Goal: Share content

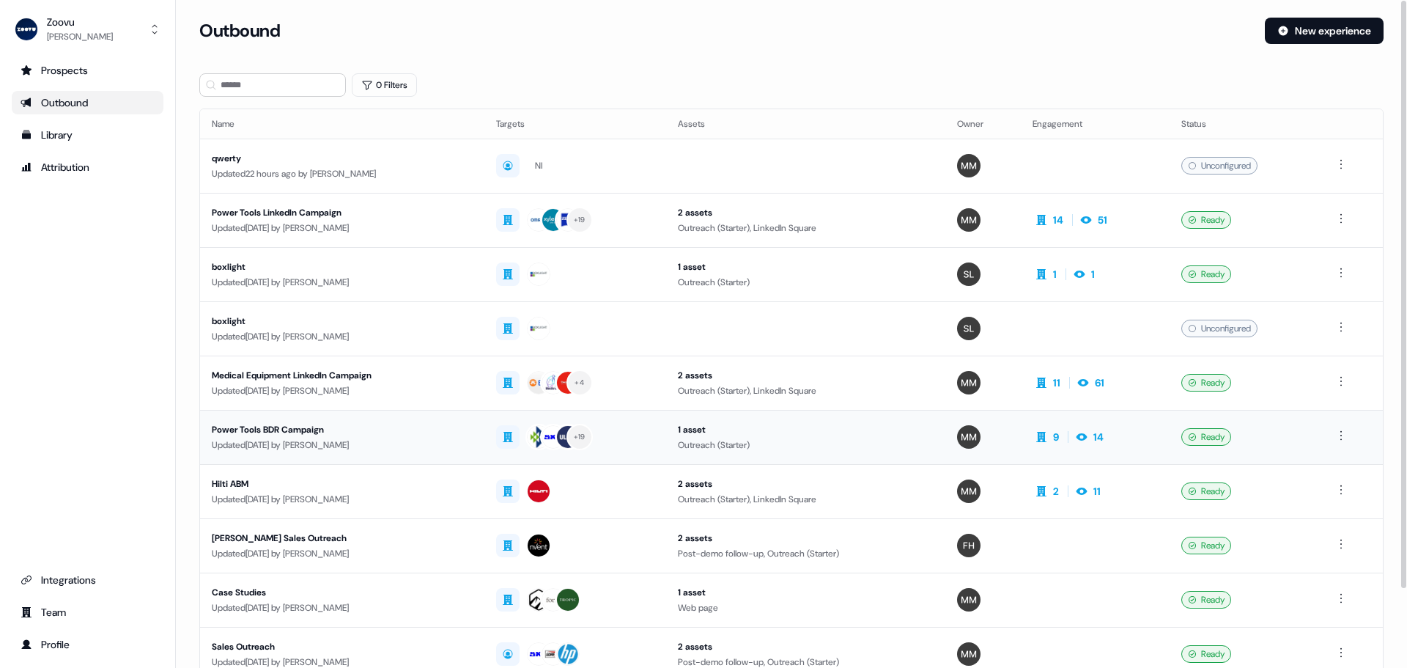
click at [317, 438] on div "Updated [DATE] by [PERSON_NAME]" at bounding box center [342, 445] width 261 height 15
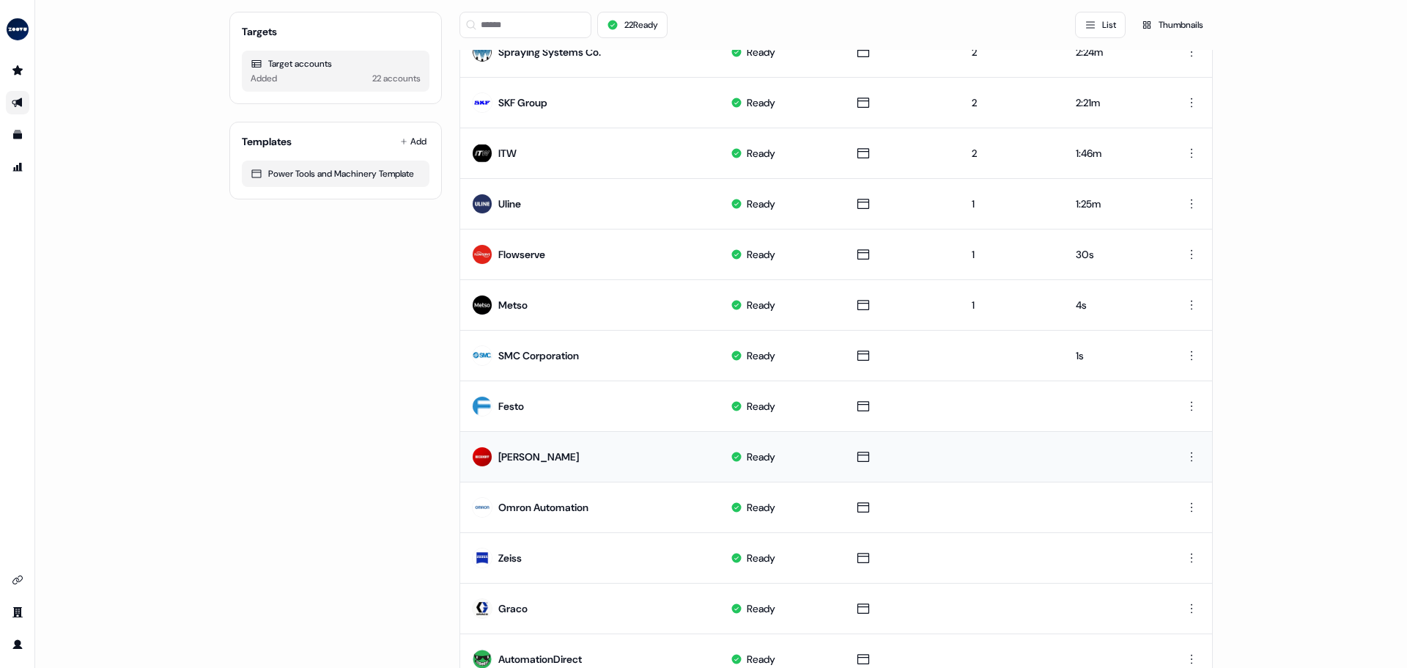
scroll to position [366, 0]
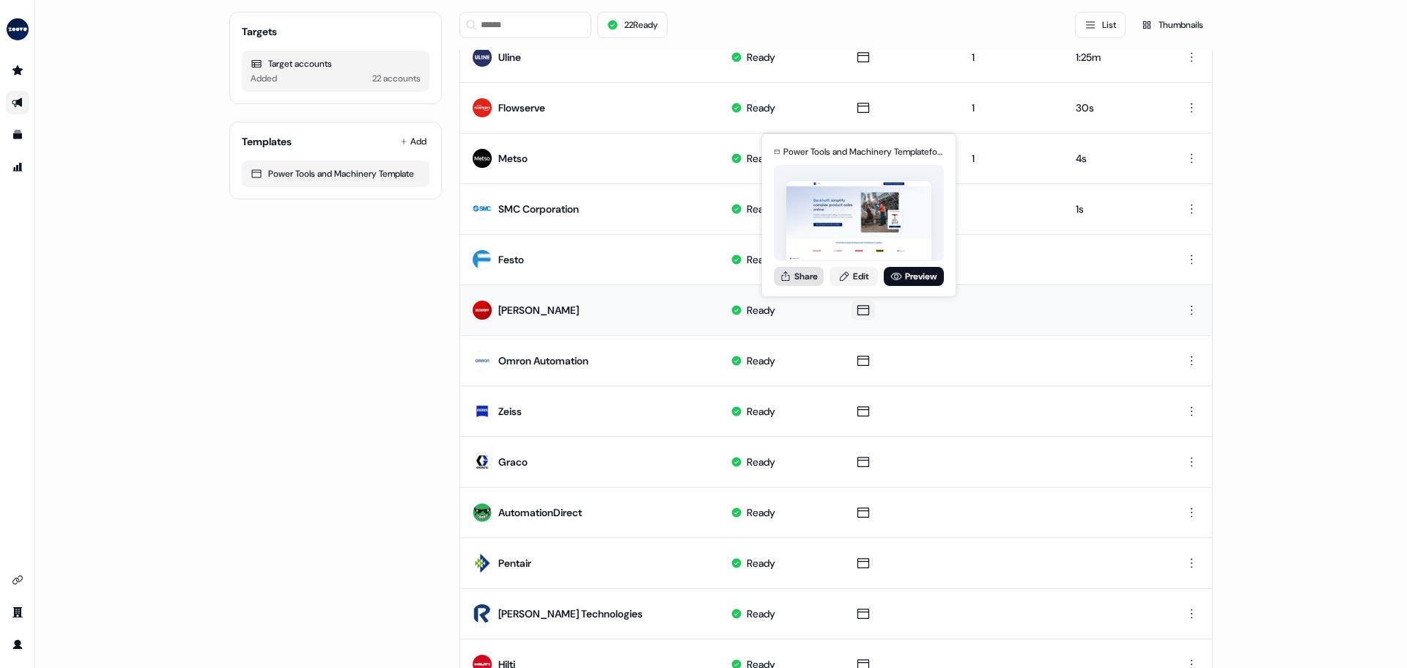
click at [808, 278] on button "Share" at bounding box center [799, 276] width 50 height 19
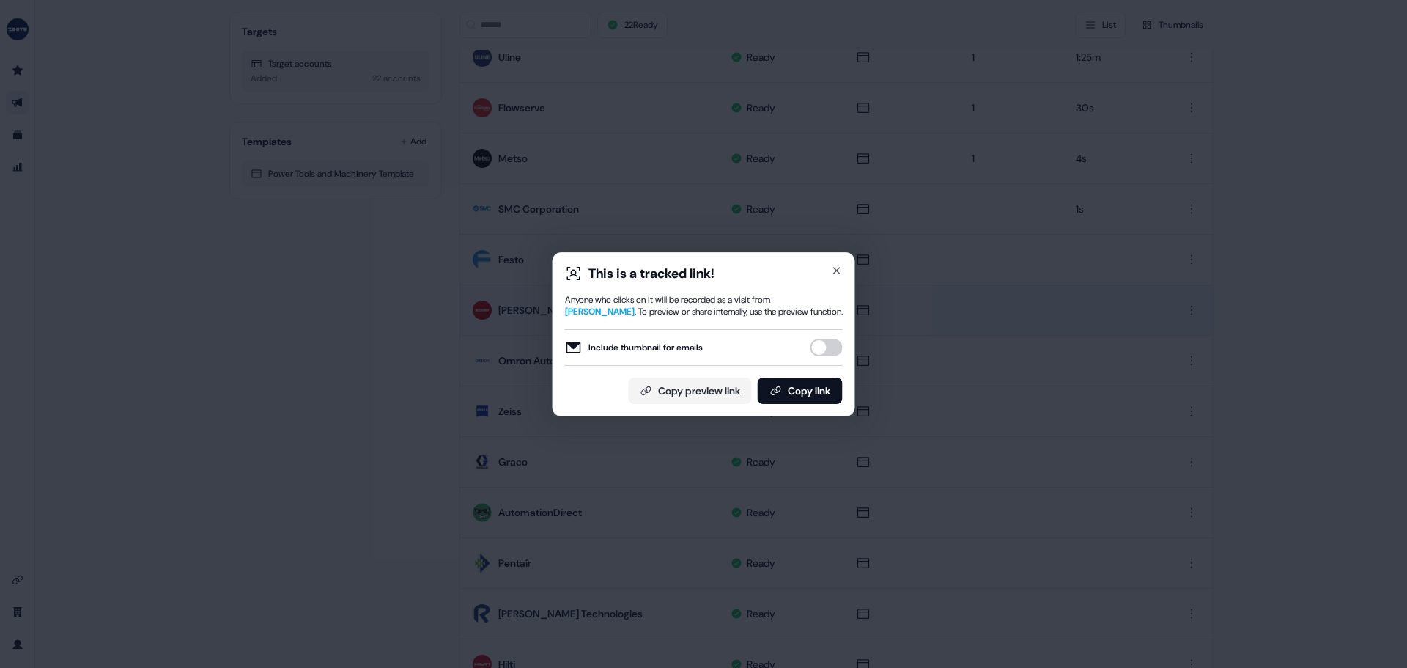
click at [822, 342] on button "Include thumbnail for emails" at bounding box center [827, 348] width 32 height 18
click at [813, 388] on button "Copy link" at bounding box center [800, 390] width 85 height 26
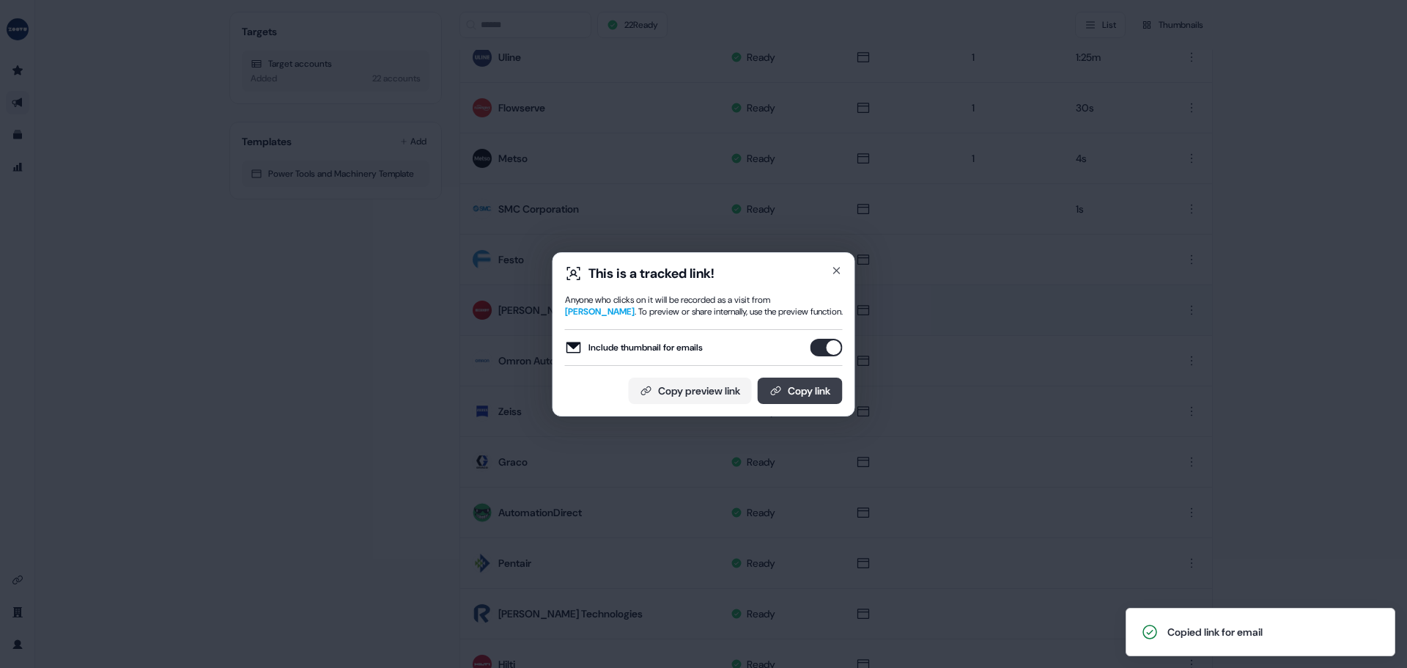
click at [805, 394] on button "Copy link" at bounding box center [800, 390] width 85 height 26
click at [838, 270] on icon "button" at bounding box center [837, 271] width 12 height 12
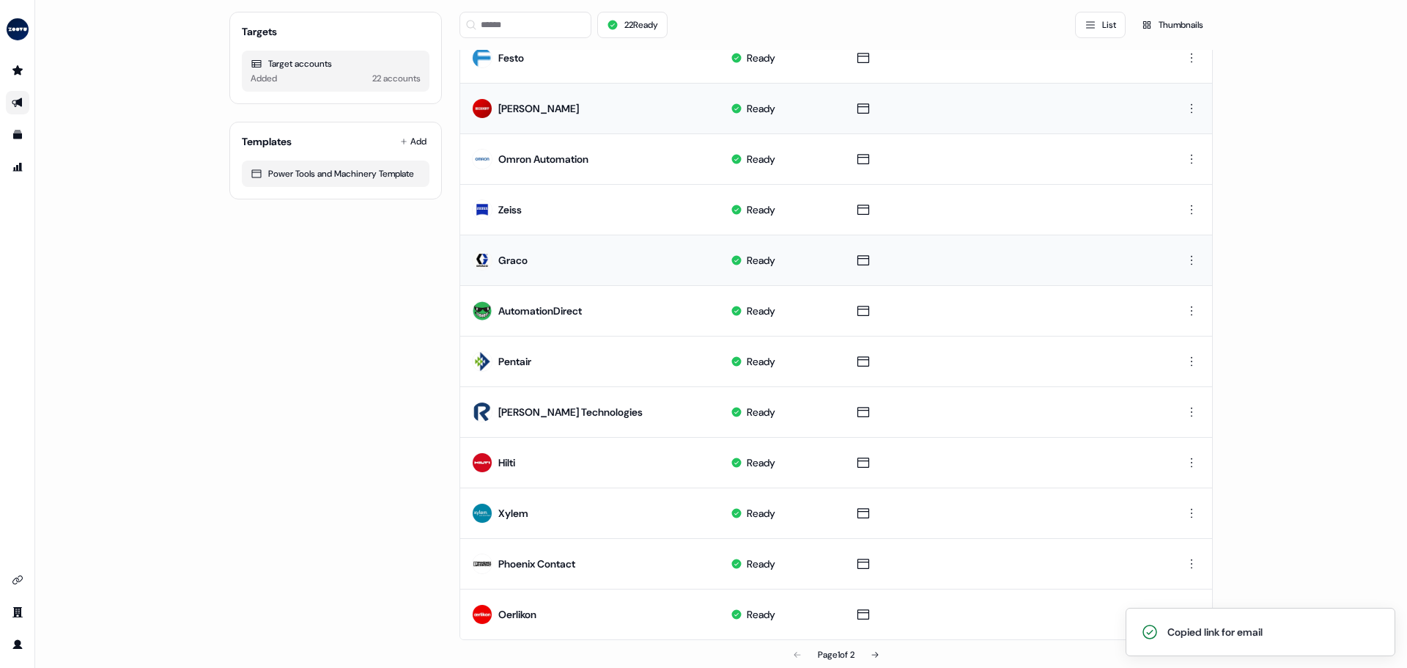
scroll to position [586, 0]
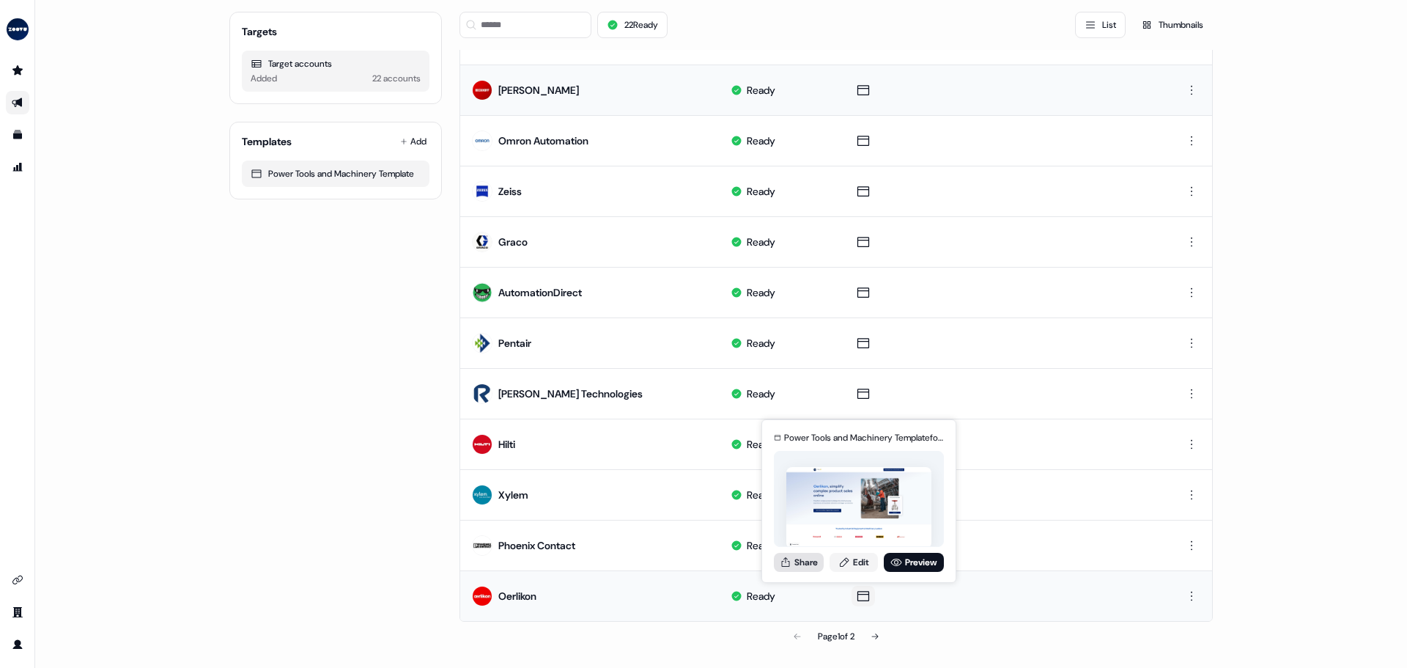
click at [818, 567] on button "Share" at bounding box center [799, 562] width 50 height 19
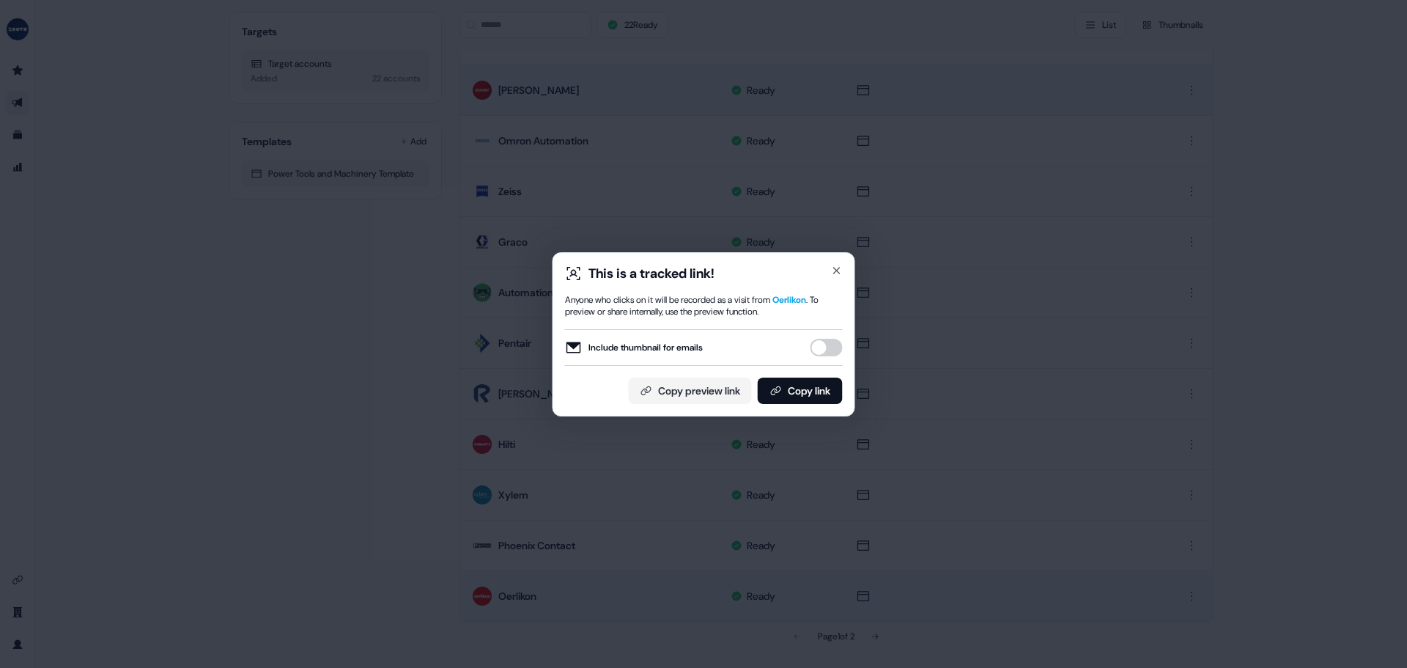
click at [825, 349] on button "Include thumbnail for emails" at bounding box center [827, 348] width 32 height 18
click at [811, 393] on button "Copy link" at bounding box center [800, 390] width 85 height 26
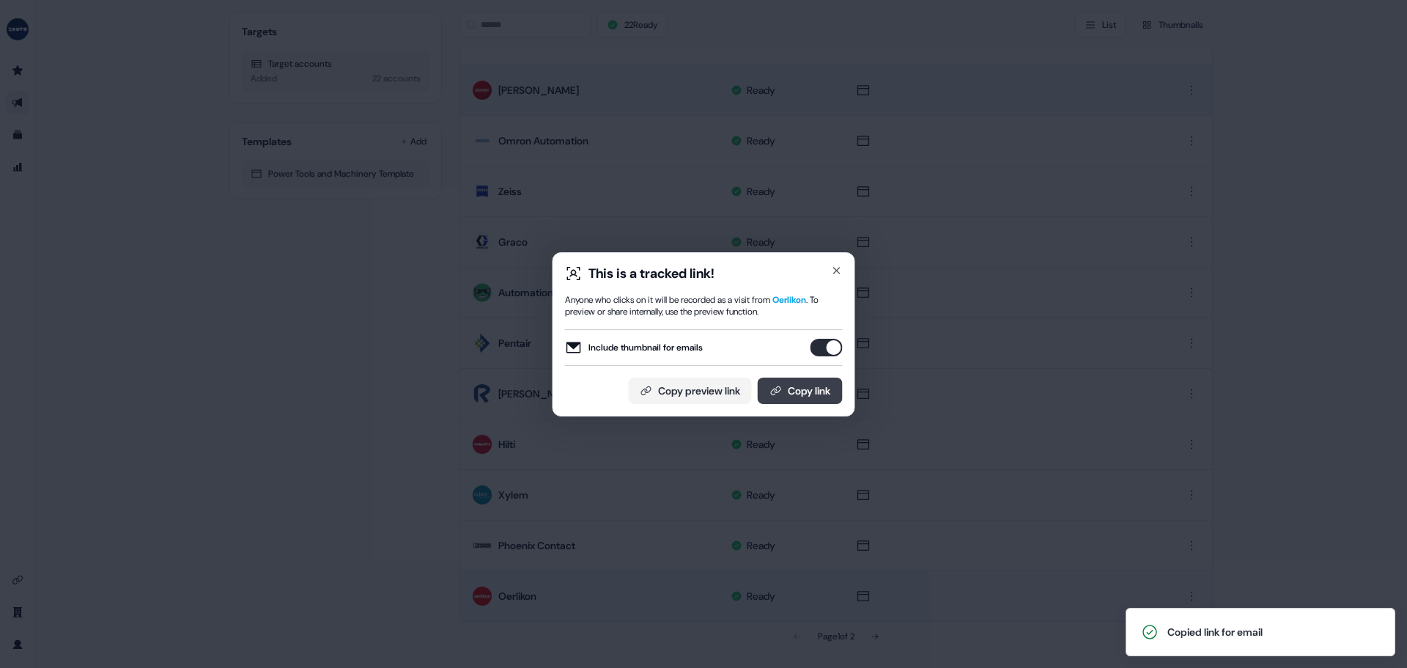
click at [780, 394] on button "Copy link" at bounding box center [800, 390] width 85 height 26
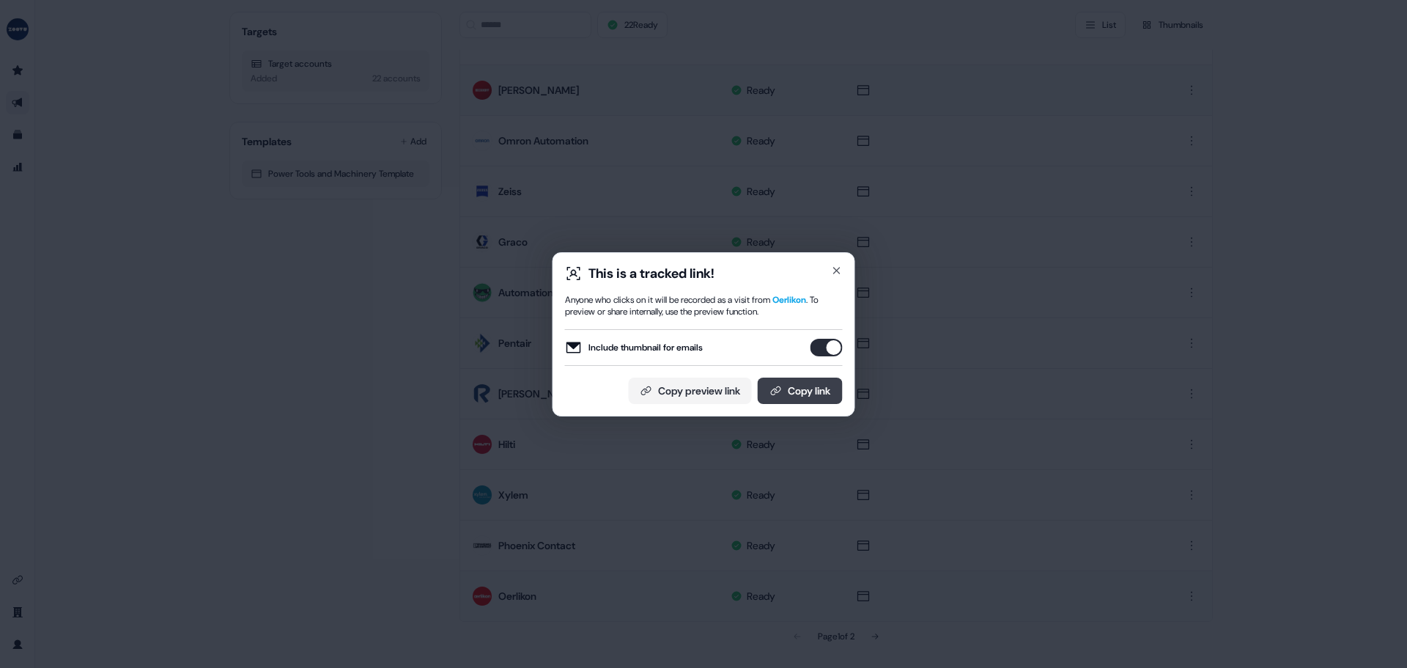
click at [799, 393] on button "Copy link" at bounding box center [800, 390] width 85 height 26
